Goal: Information Seeking & Learning: Learn about a topic

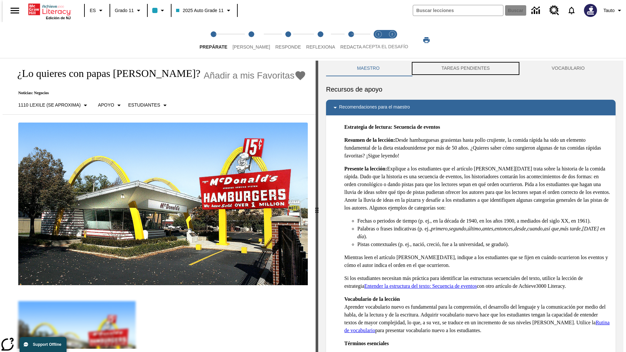
click at [466, 68] on button "TAREAS PENDIENTES" at bounding box center [466, 69] width 110 height 16
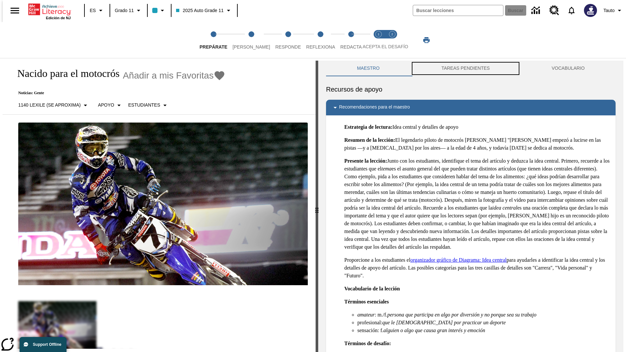
click at [466, 68] on button "TAREAS PENDIENTES" at bounding box center [466, 69] width 110 height 16
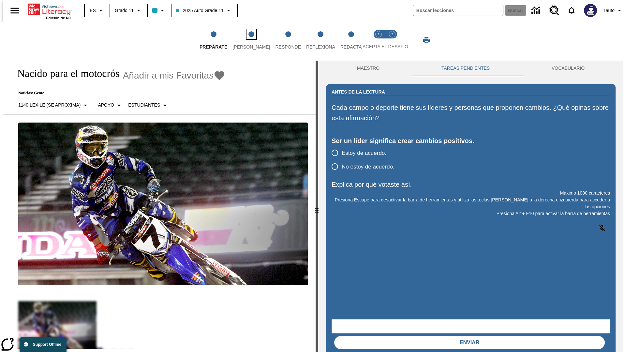
click at [246, 40] on span "[PERSON_NAME]" at bounding box center [250, 44] width 37 height 12
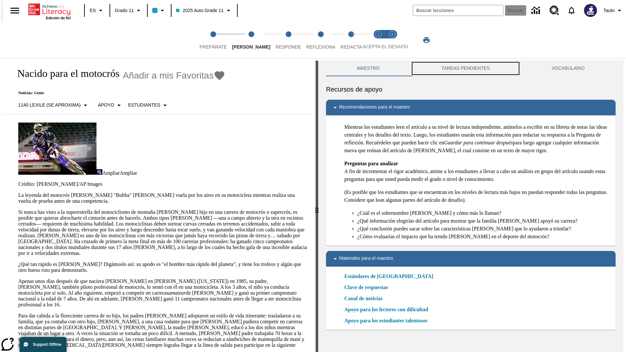
scroll to position [0, 0]
click at [466, 68] on button "TAREAS PENDIENTES" at bounding box center [466, 68] width 110 height 16
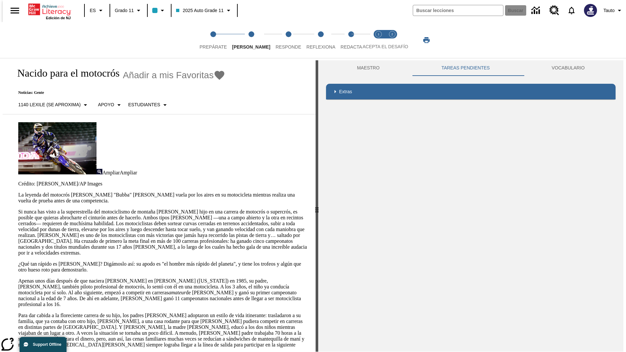
click at [18, 209] on p "Si nunca has visto a la superestrella del motociclismo de montaña James Stewart…" at bounding box center [163, 232] width 290 height 47
